Goal: Task Accomplishment & Management: Use online tool/utility

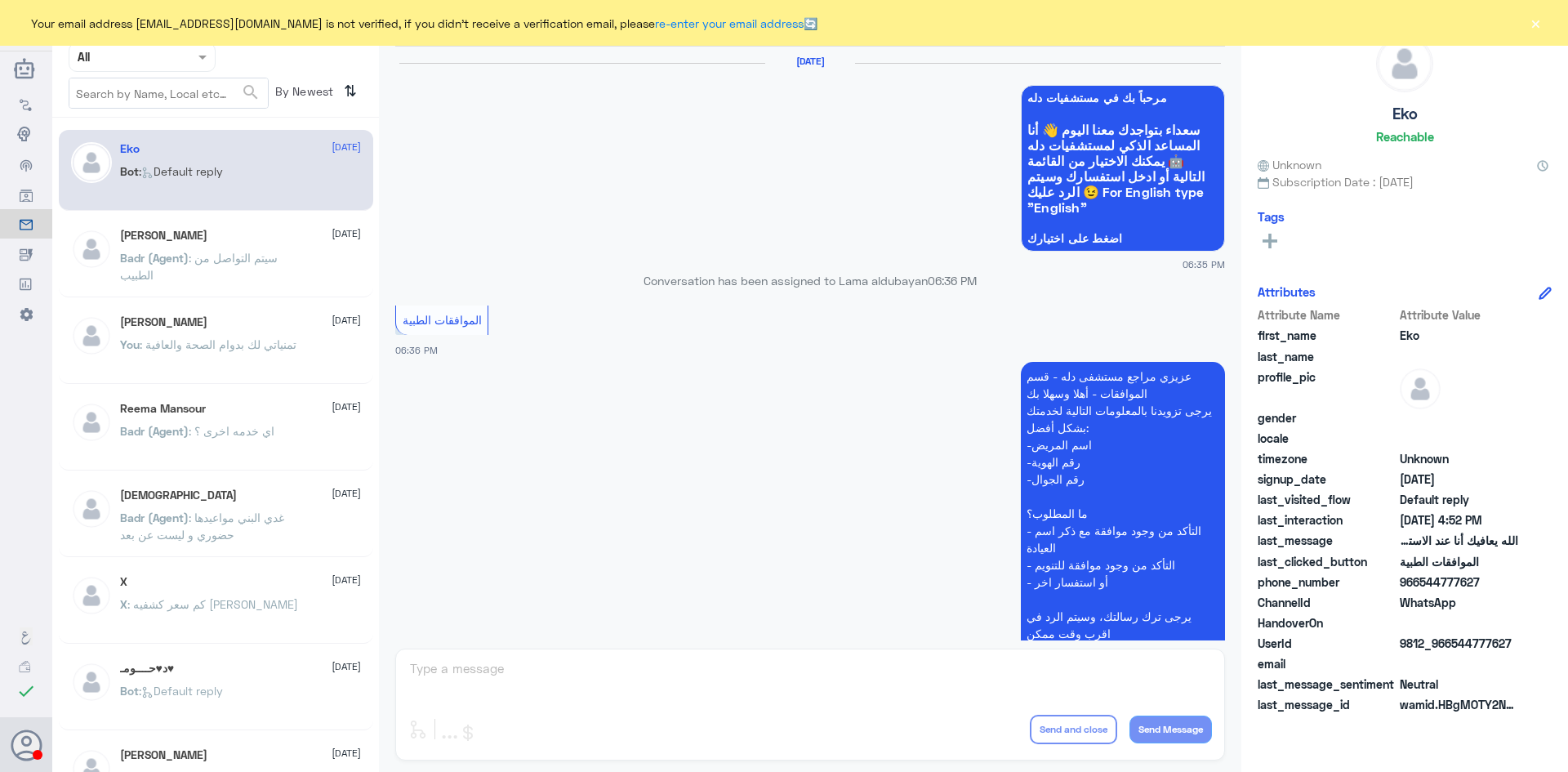
scroll to position [1561, 0]
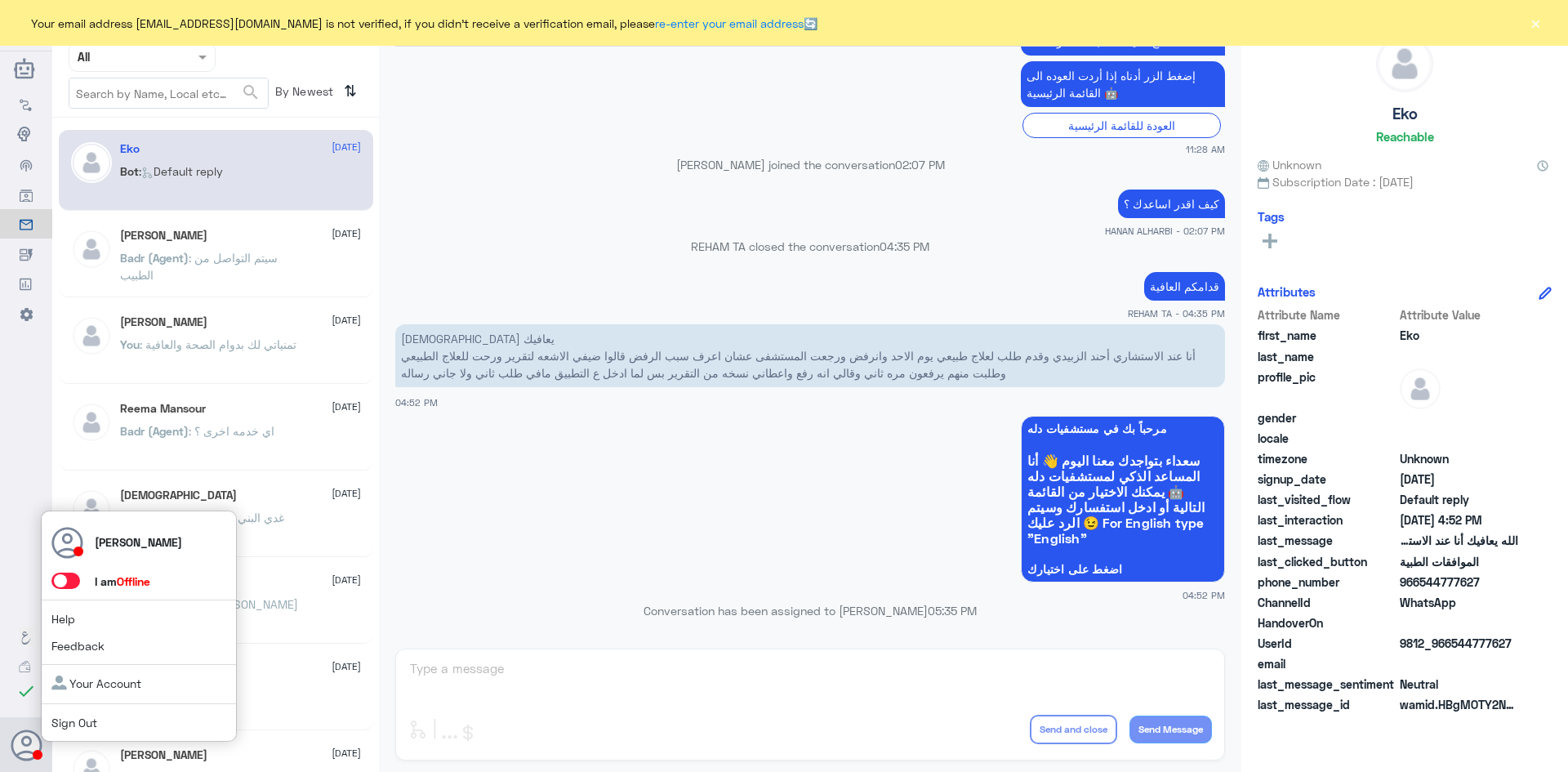
click at [69, 581] on span at bounding box center [65, 581] width 29 height 17
click at [0, 0] on input "checkbox" at bounding box center [0, 0] width 0 height 0
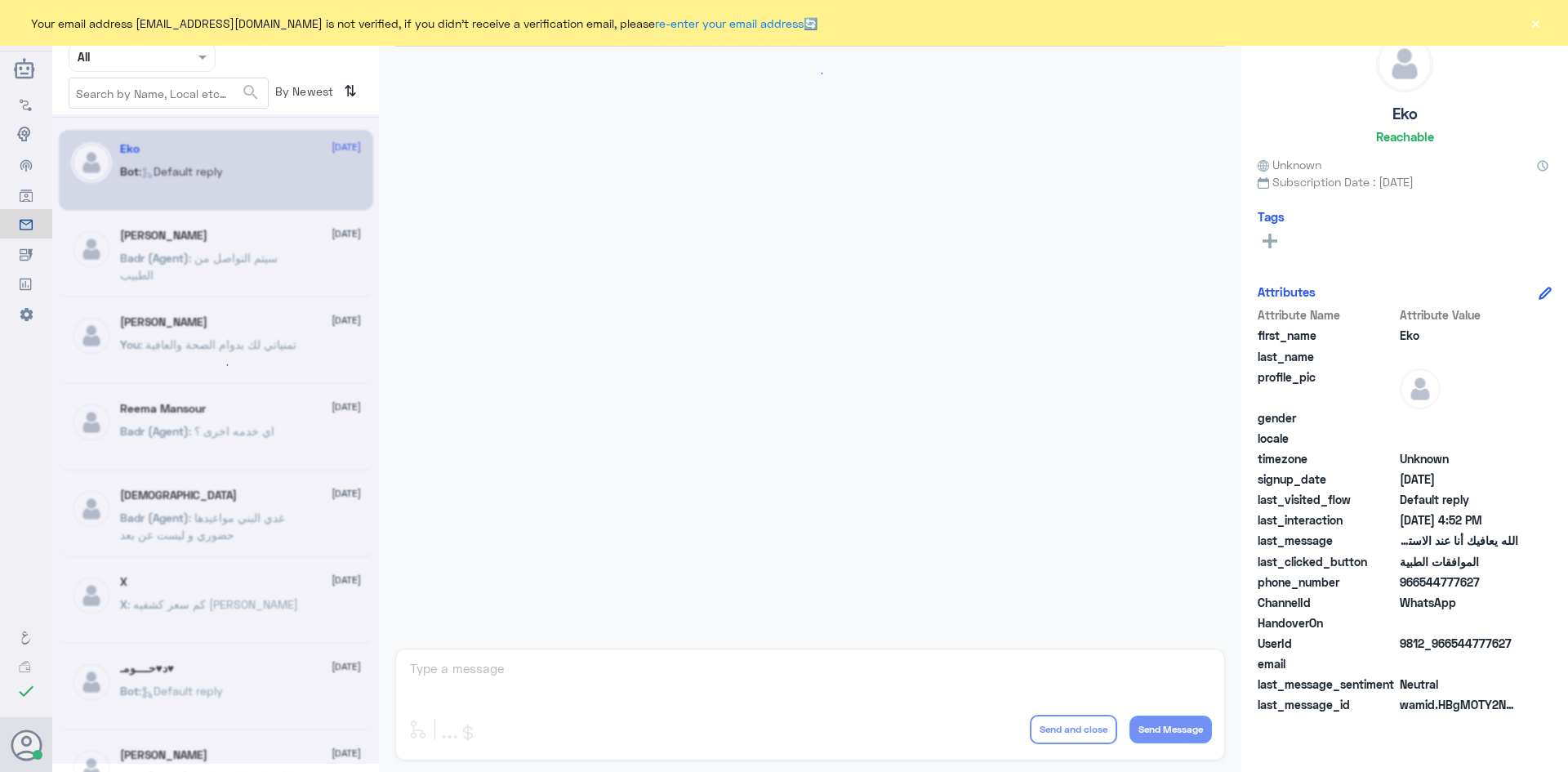
scroll to position [1561, 0]
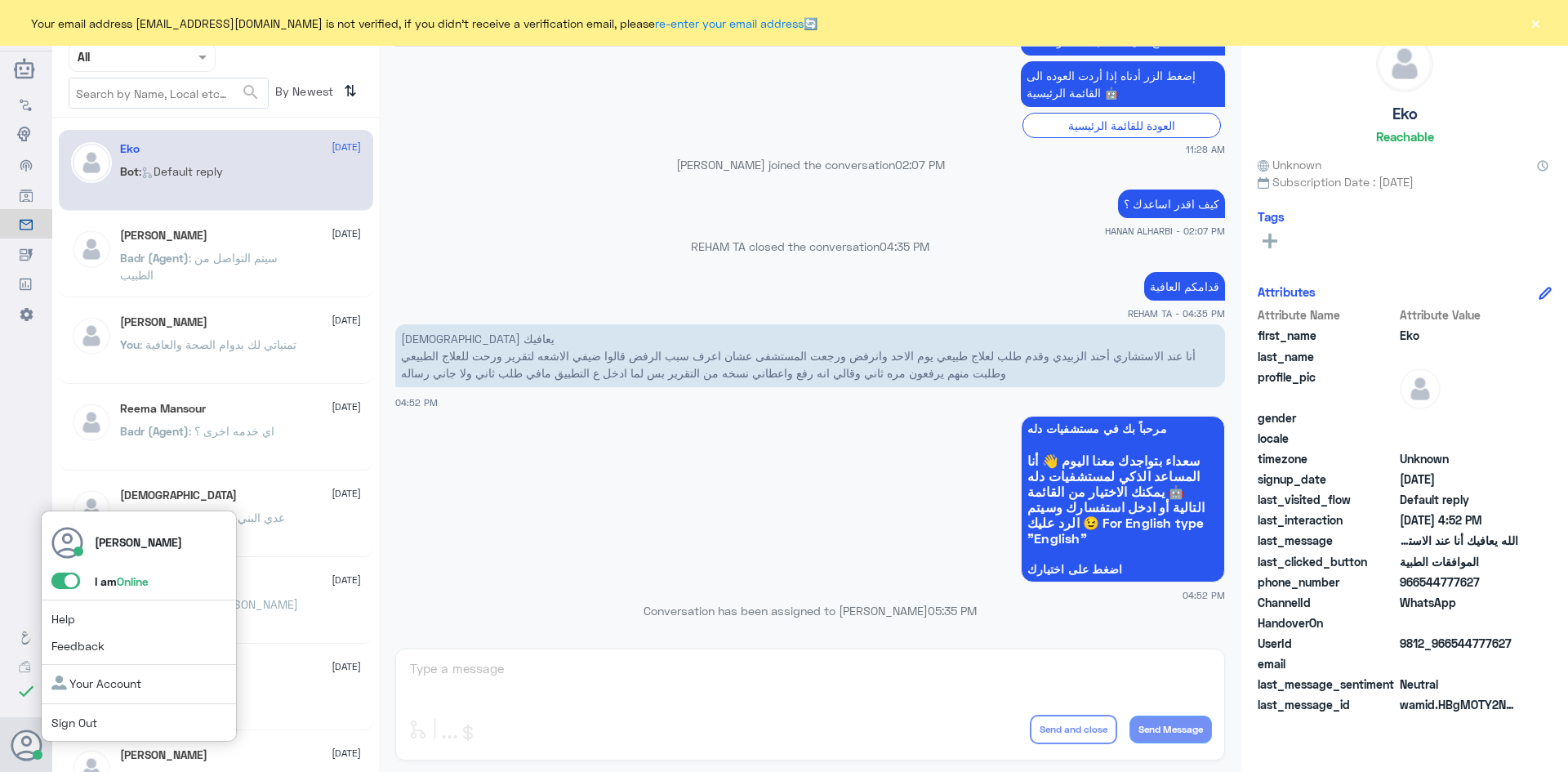
click at [58, 580] on span at bounding box center [65, 581] width 29 height 17
click at [0, 0] on input "checkbox" at bounding box center [0, 0] width 0 height 0
click at [73, 578] on span at bounding box center [65, 581] width 29 height 17
click at [0, 0] on input "checkbox" at bounding box center [0, 0] width 0 height 0
